Goal: Task Accomplishment & Management: Manage account settings

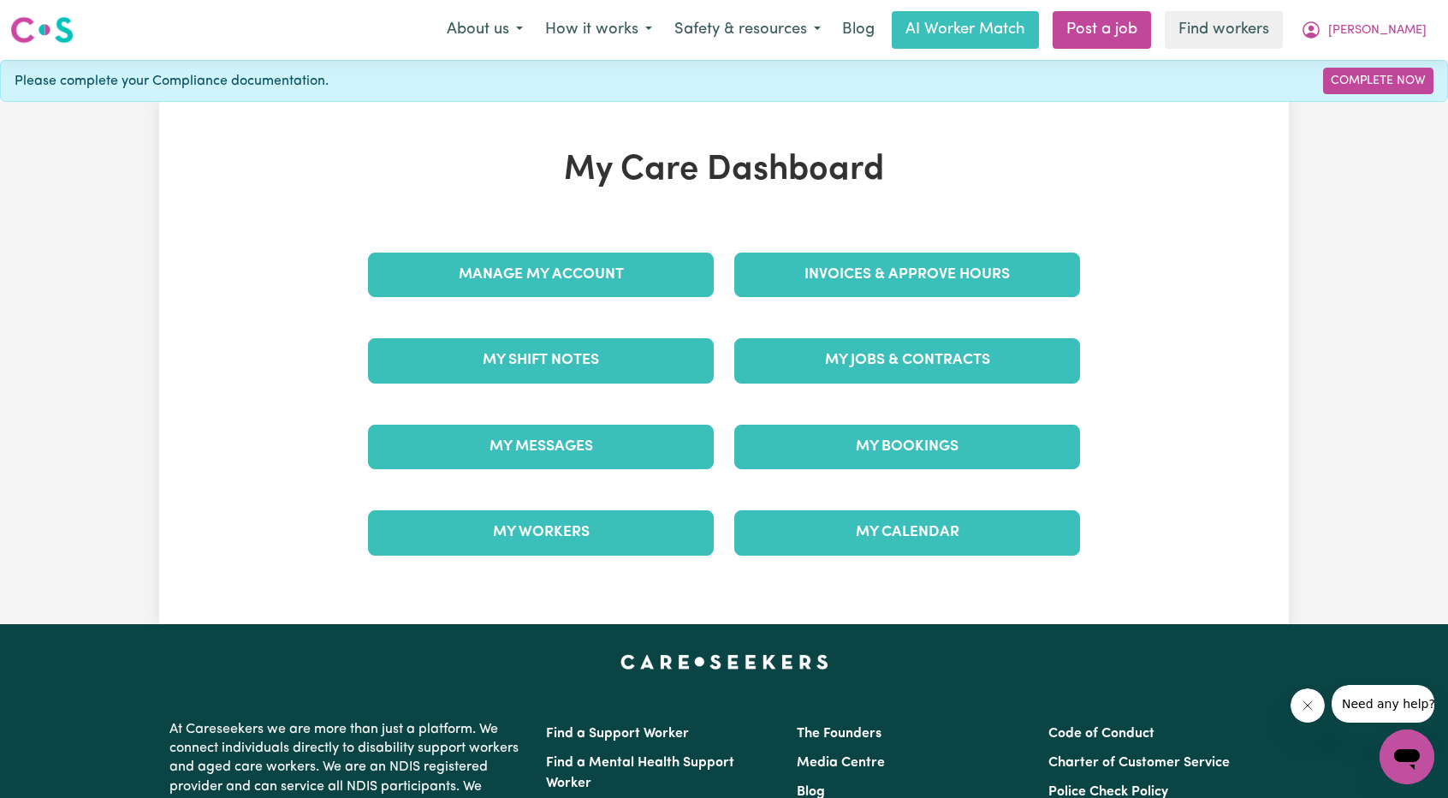
click at [835, 244] on div "Invoices & Approve Hours" at bounding box center [907, 275] width 366 height 86
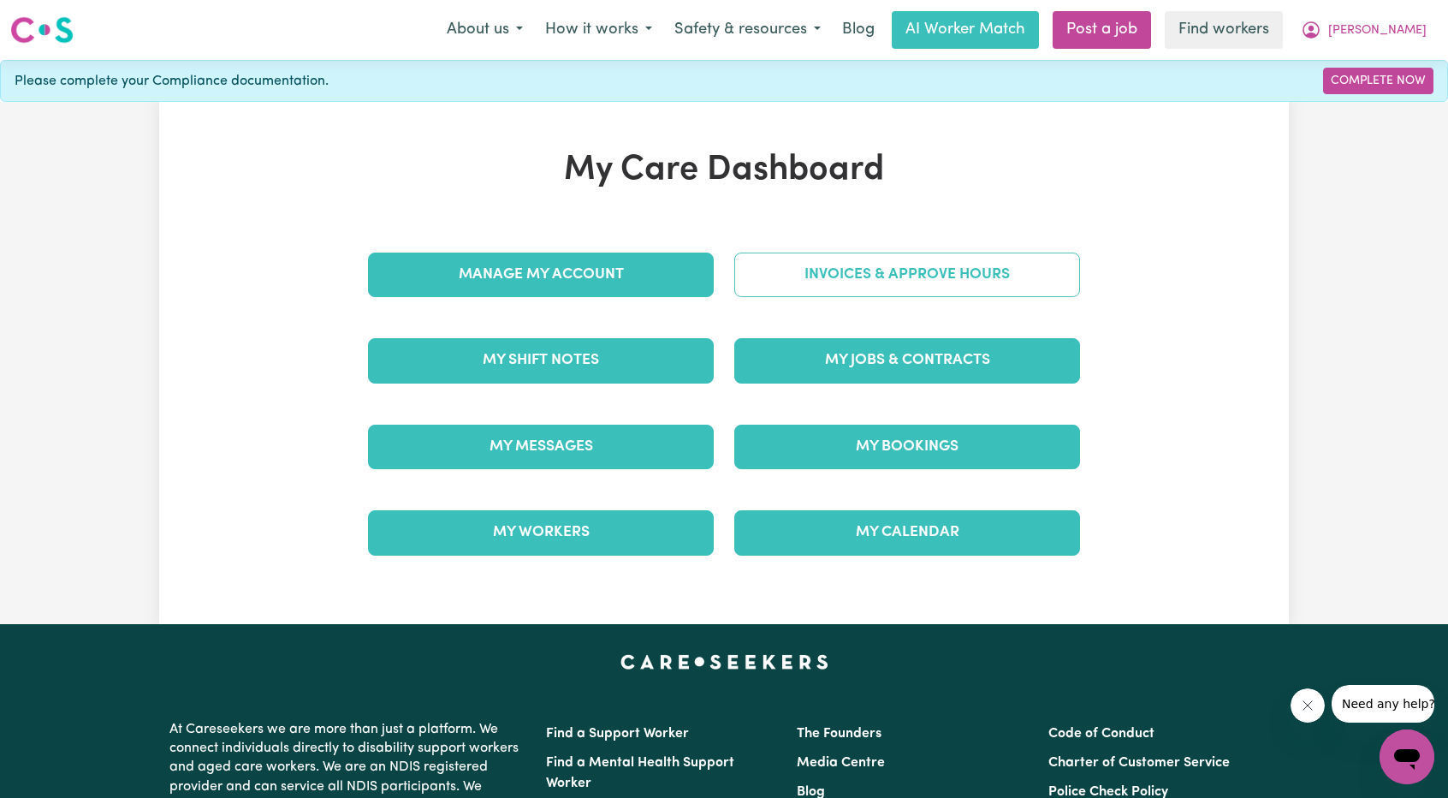
click at [844, 268] on link "Invoices & Approve Hours" at bounding box center [907, 275] width 346 height 45
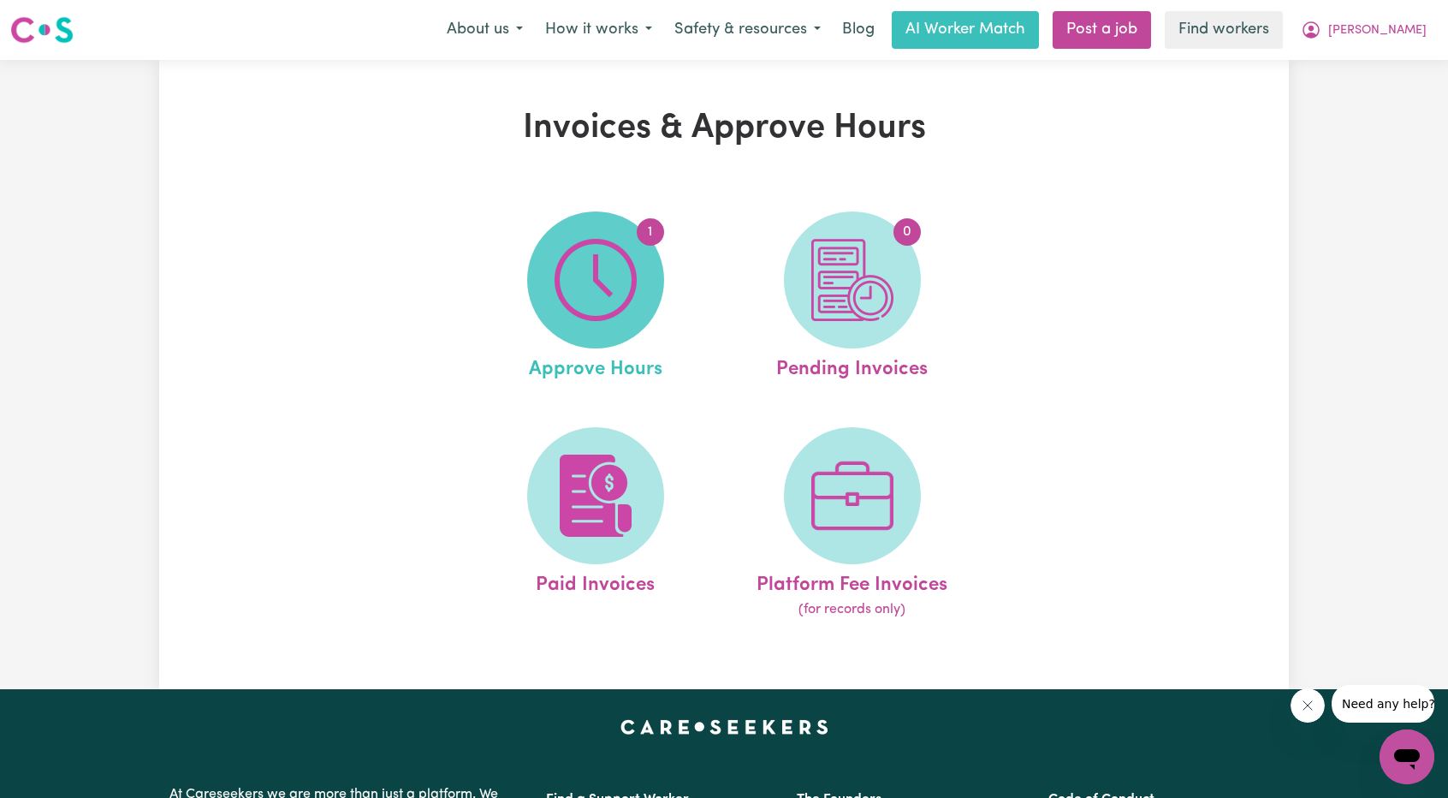
click at [609, 295] on img at bounding box center [596, 280] width 82 height 82
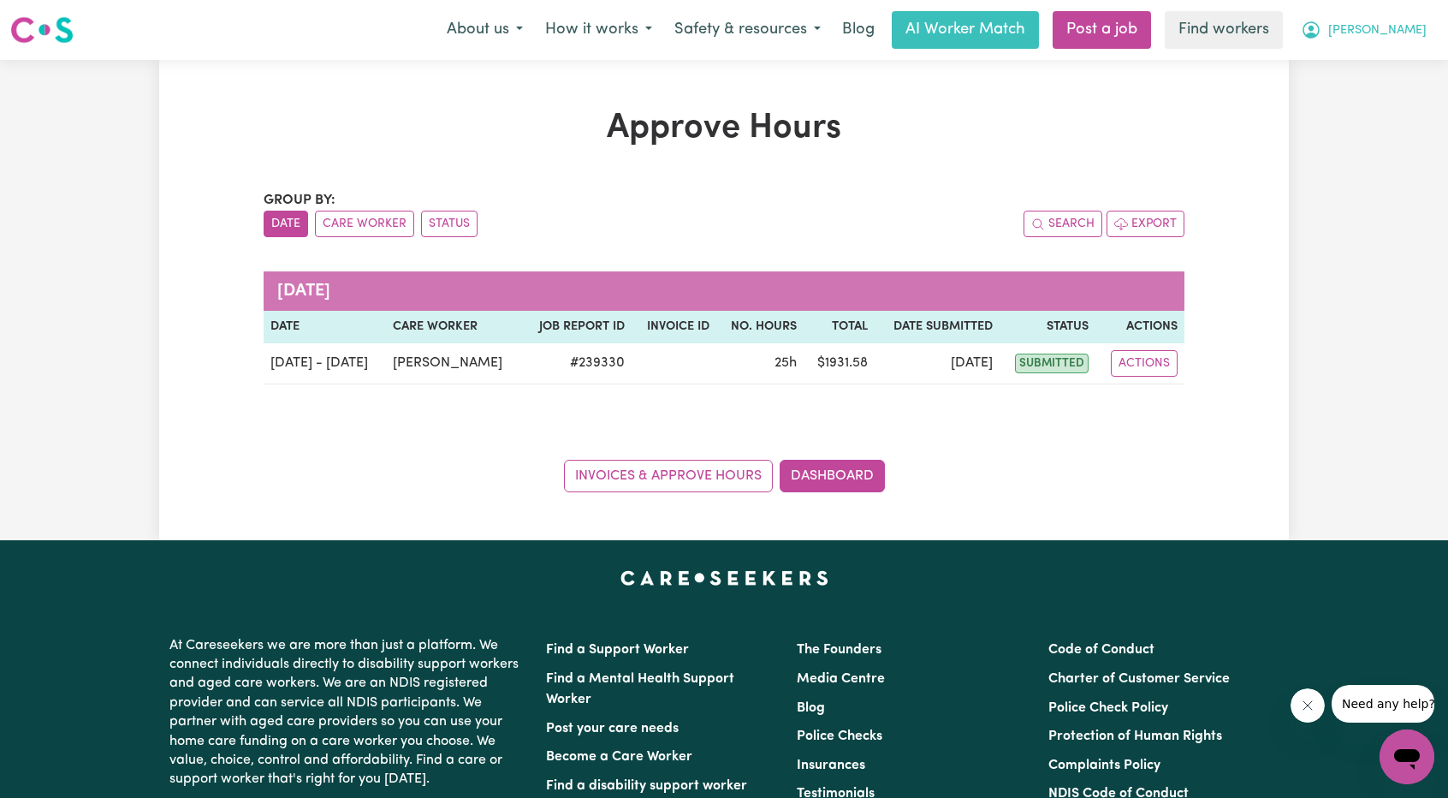
drag, startPoint x: 1381, startPoint y: 16, endPoint x: 1385, endPoint y: 32, distance: 16.0
click at [1381, 16] on button "[PERSON_NAME]" at bounding box center [1364, 30] width 148 height 36
click at [1374, 92] on link "Logout" at bounding box center [1369, 98] width 135 height 33
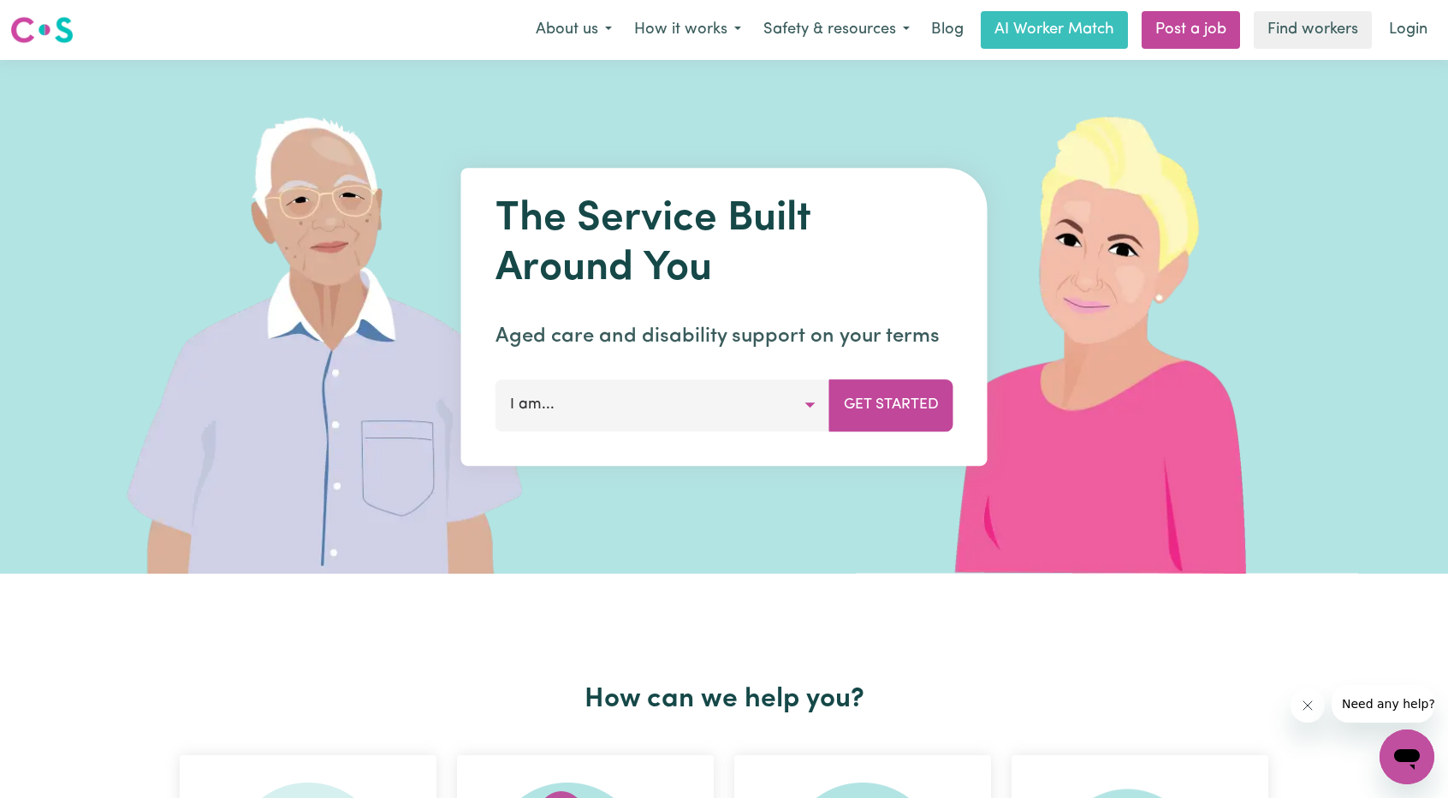
click at [1406, 31] on link "Login" at bounding box center [1408, 30] width 59 height 38
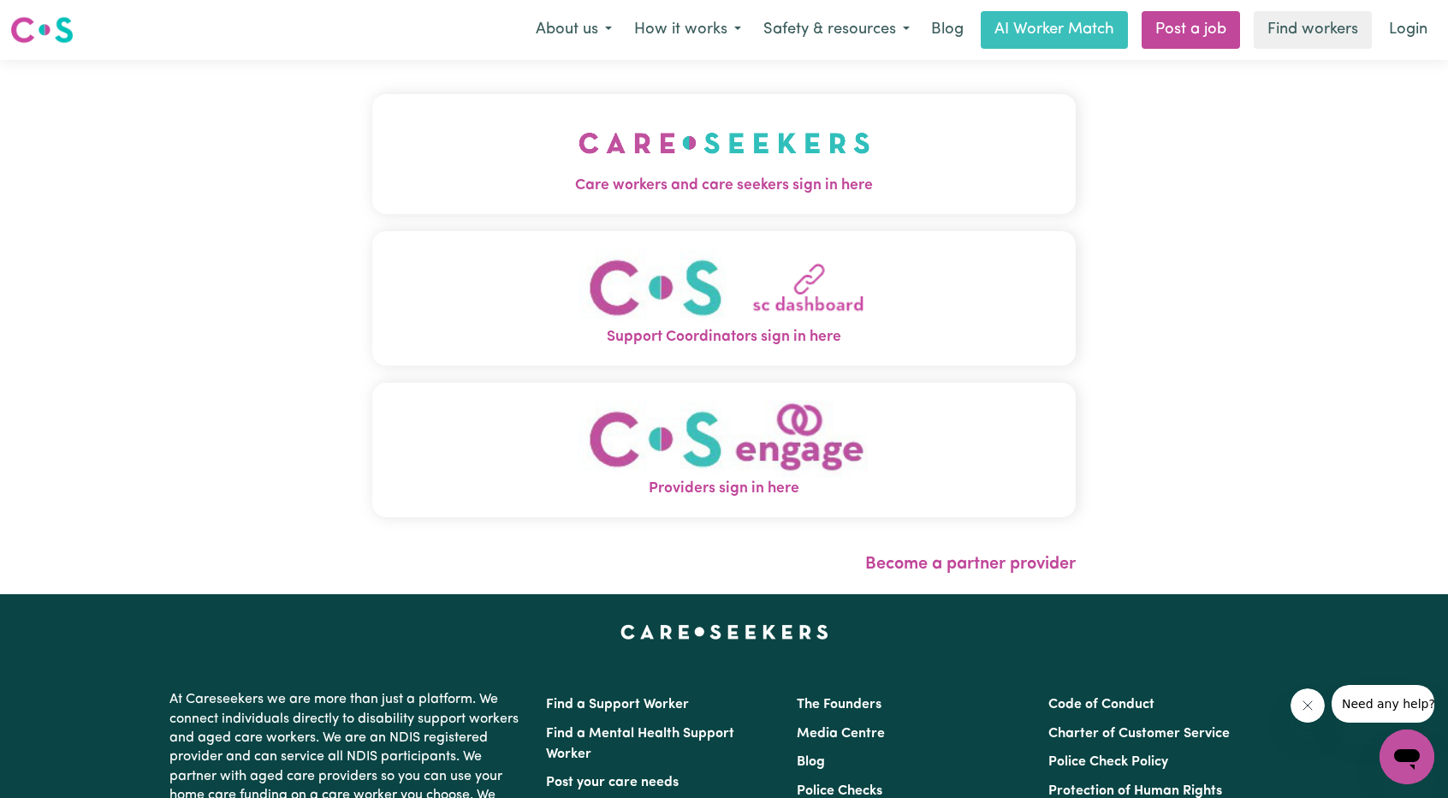
click at [608, 157] on img "Care workers and care seekers sign in here" at bounding box center [725, 142] width 292 height 63
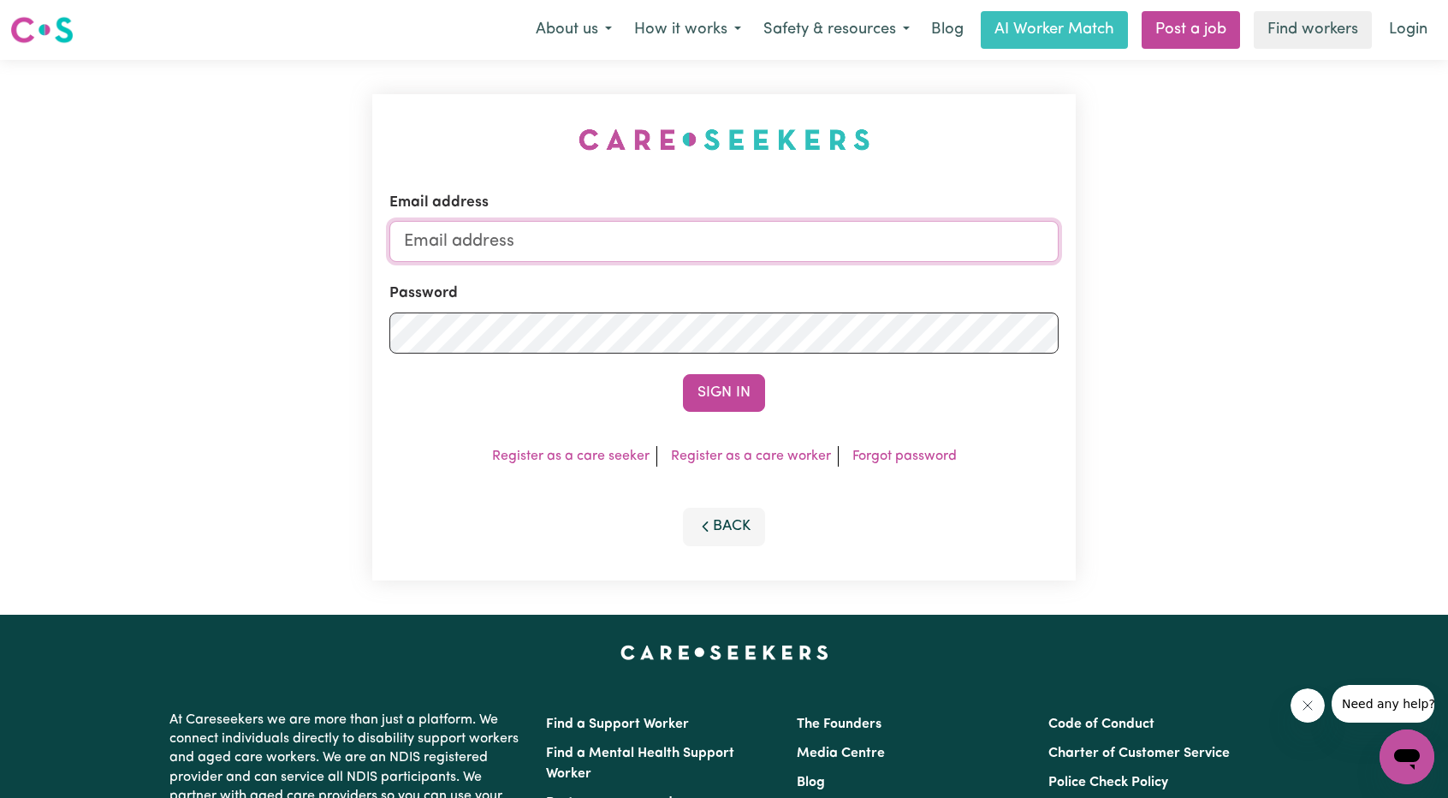
click at [621, 235] on input "Email address" at bounding box center [723, 241] width 669 height 41
drag, startPoint x: 495, startPoint y: 244, endPoint x: 894, endPoint y: 265, distance: 399.4
click at [889, 265] on form "Email address [EMAIL_ADDRESS][PERSON_NAME][DOMAIN_NAME] Password Sign In" at bounding box center [723, 302] width 669 height 220
type input "[EMAIL_ADDRESS][PERSON_NAME][DOMAIN_NAME]"
click at [780, 384] on div "Sign In" at bounding box center [723, 393] width 669 height 38
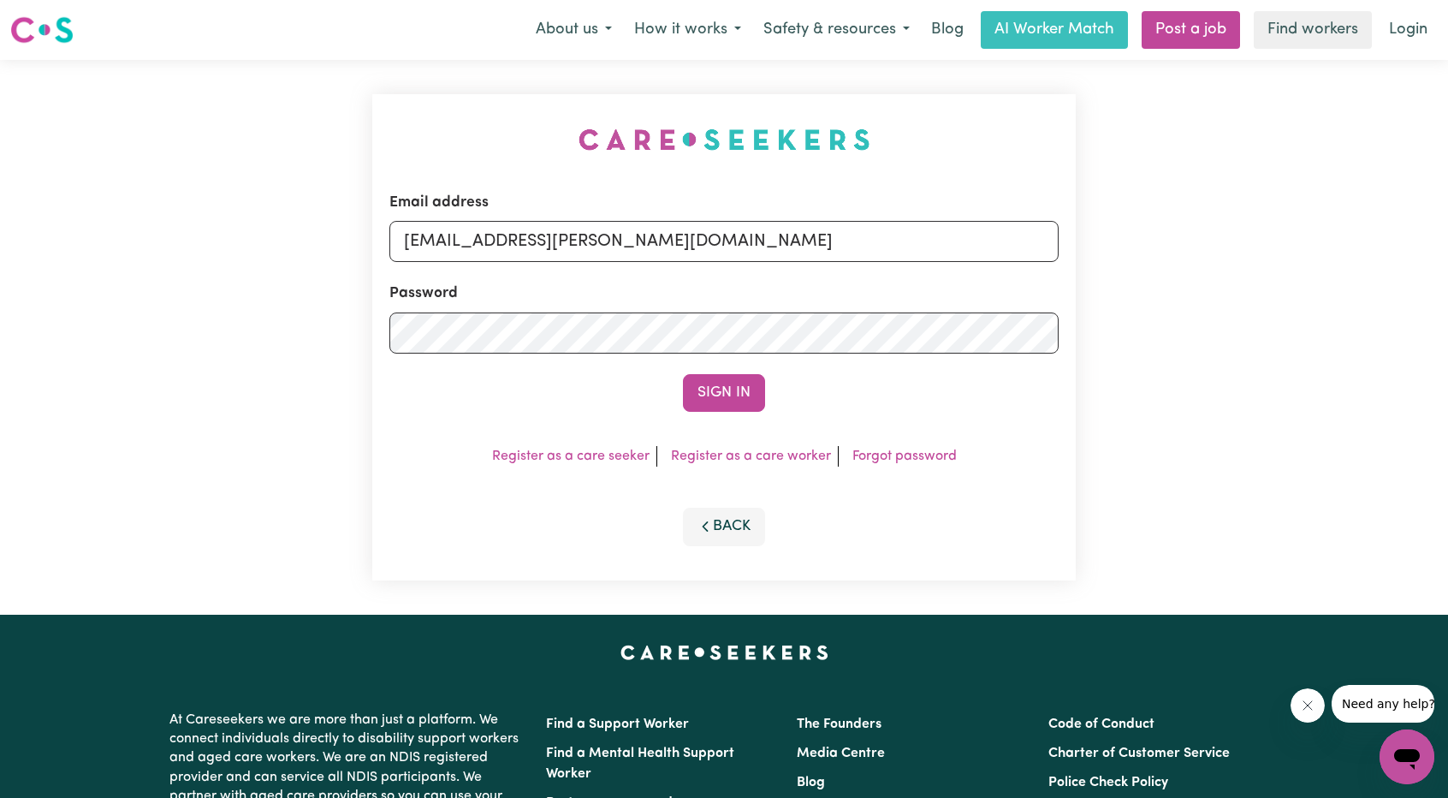
click at [731, 381] on button "Sign In" at bounding box center [724, 393] width 82 height 38
